Goal: Book appointment/travel/reservation

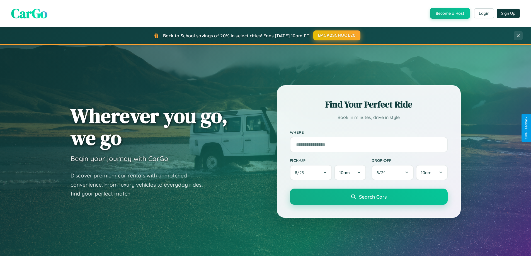
click at [337, 35] on button "BACK2SCHOOL20" at bounding box center [336, 35] width 47 height 10
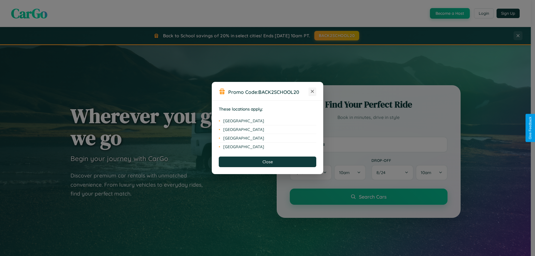
click at [313, 92] on icon at bounding box center [312, 91] width 3 height 3
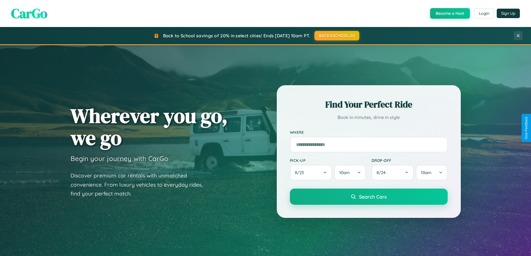
scroll to position [120, 0]
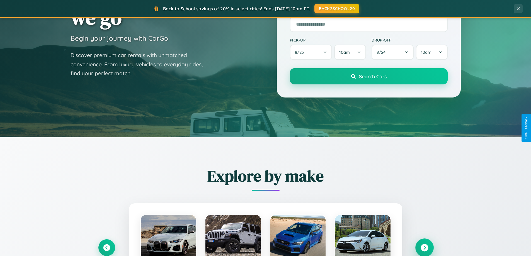
click at [424, 248] on icon at bounding box center [425, 248] width 8 height 8
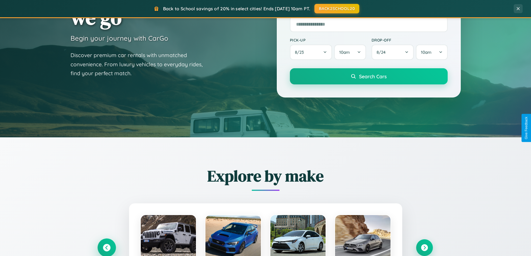
click at [107, 248] on icon at bounding box center [107, 248] width 8 height 8
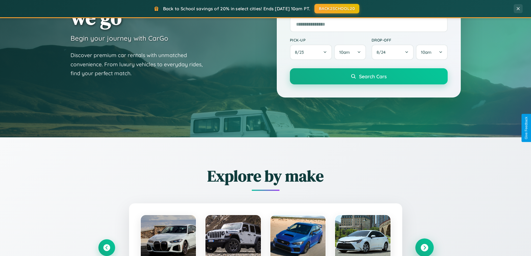
click at [424, 248] on icon at bounding box center [425, 248] width 8 height 8
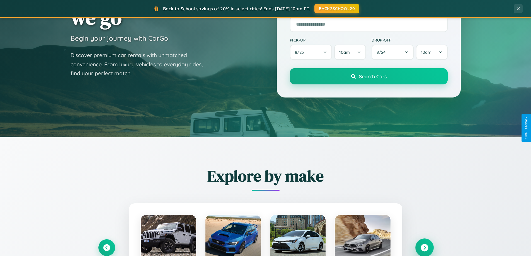
click at [424, 247] on icon at bounding box center [425, 248] width 8 height 8
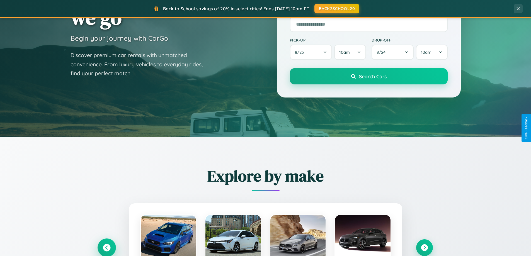
click at [107, 248] on icon at bounding box center [107, 248] width 8 height 8
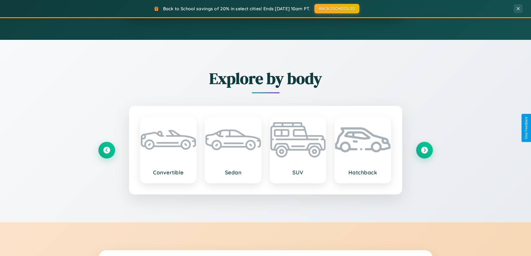
scroll to position [896, 0]
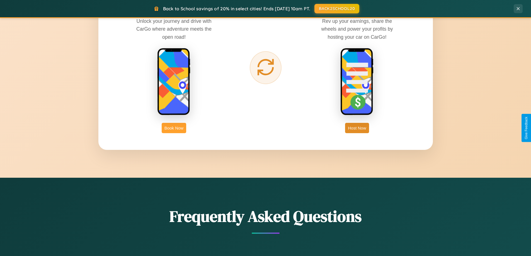
click at [174, 128] on button "Book Now" at bounding box center [174, 128] width 25 height 10
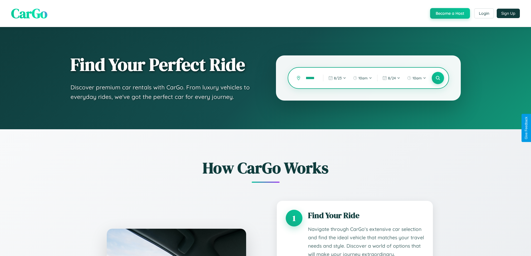
type input "**********"
